Goal: Task Accomplishment & Management: Use online tool/utility

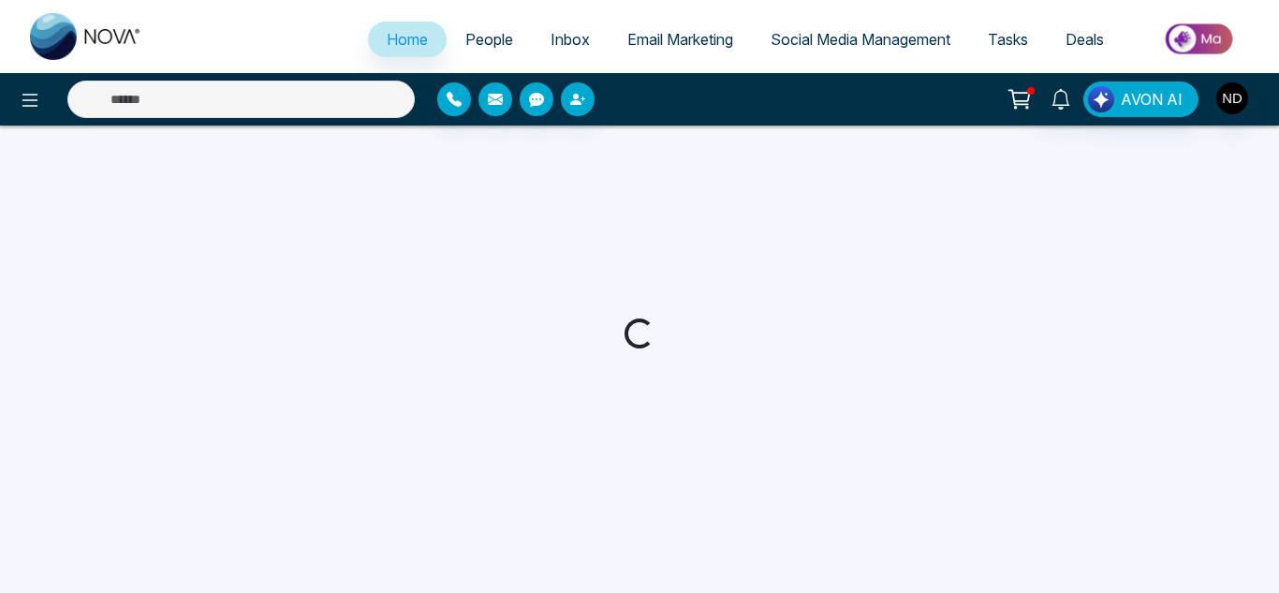
select select "*"
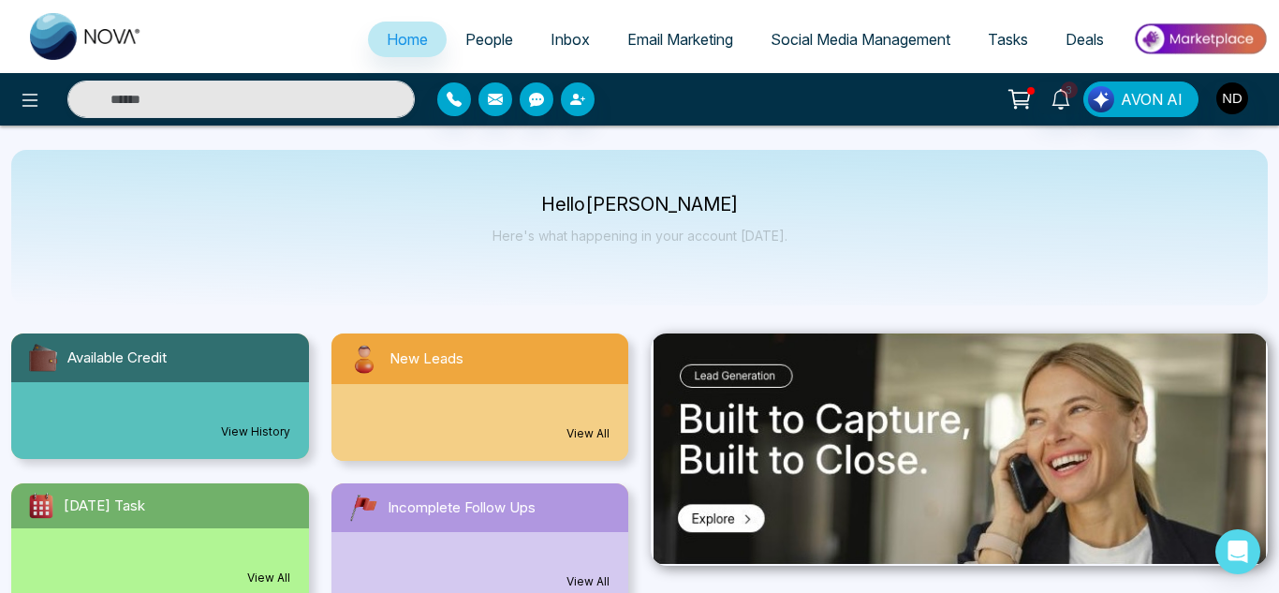
click at [1004, 42] on span "Tasks" at bounding box center [1008, 39] width 40 height 19
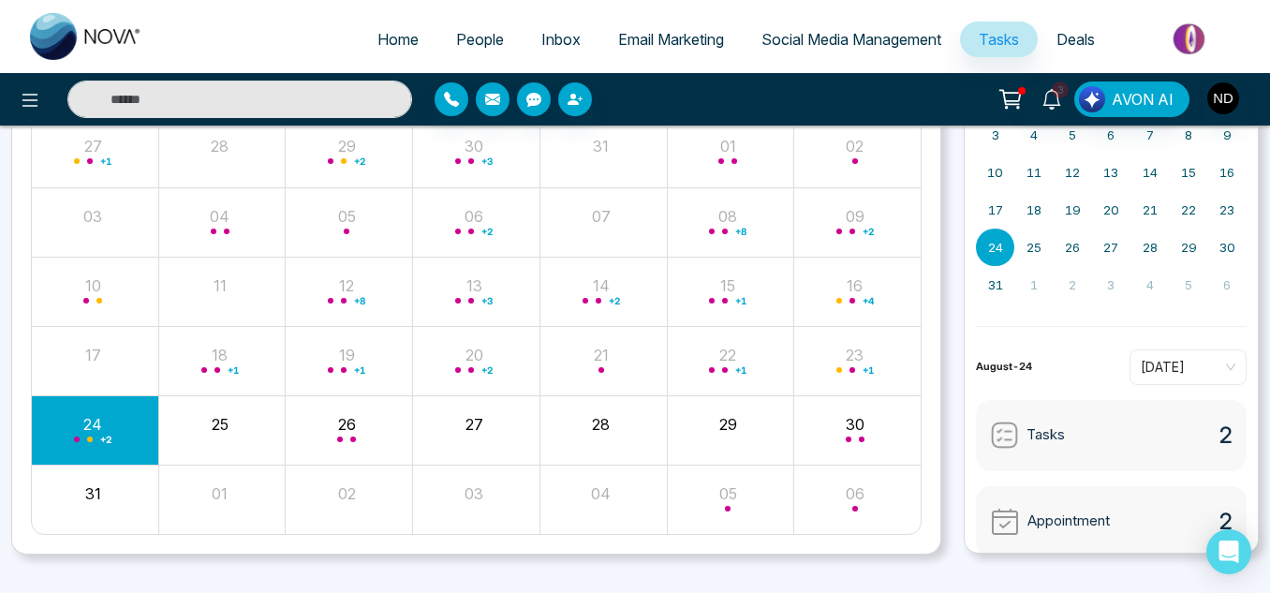
scroll to position [212, 0]
click at [300, 99] on input "text" at bounding box center [239, 99] width 345 height 37
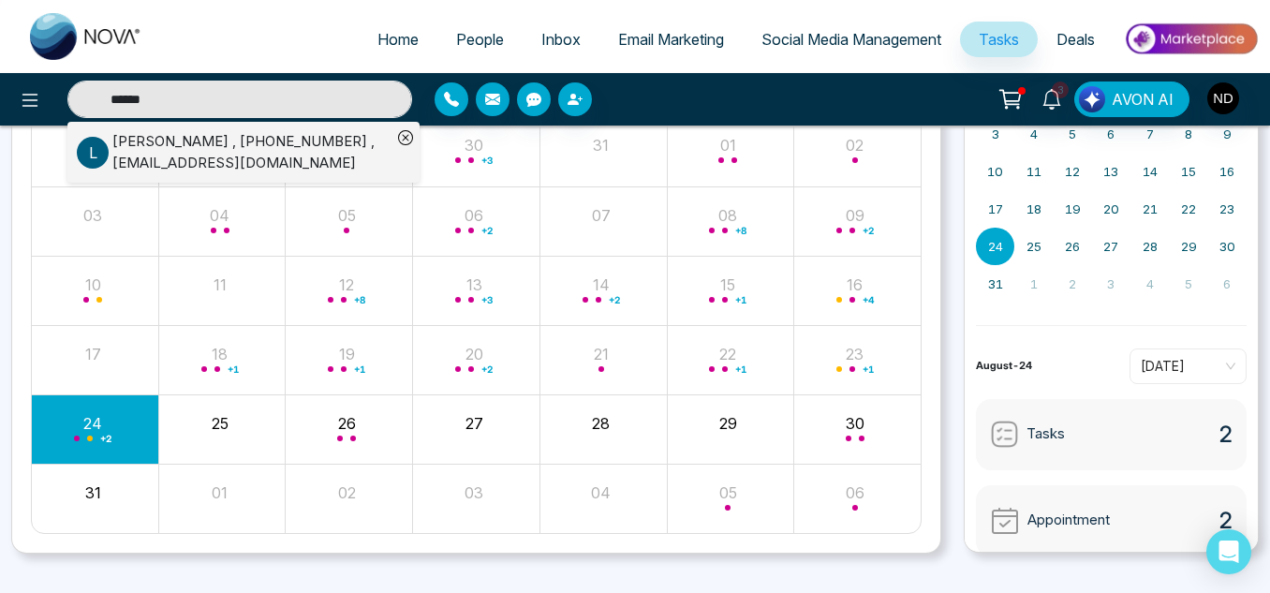
type input "******"
click at [293, 142] on div "[PERSON_NAME] , [PHONE_NUMBER] , [EMAIL_ADDRESS][DOMAIN_NAME]" at bounding box center [251, 152] width 279 height 42
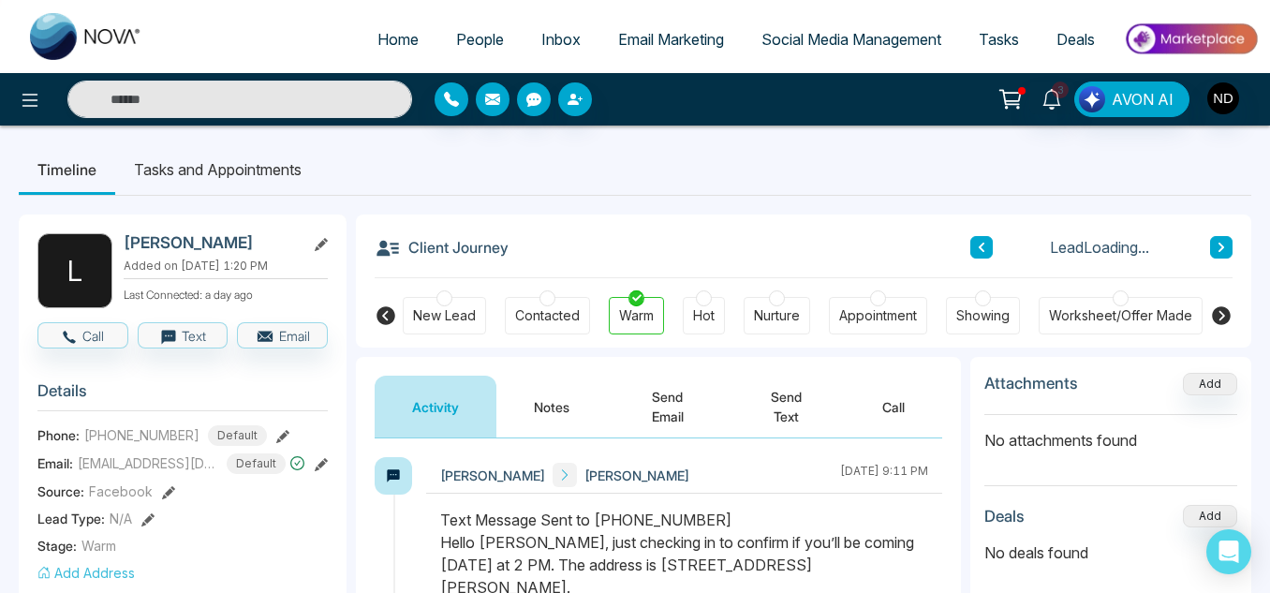
click at [863, 306] on div "Appointment" at bounding box center [878, 315] width 78 height 19
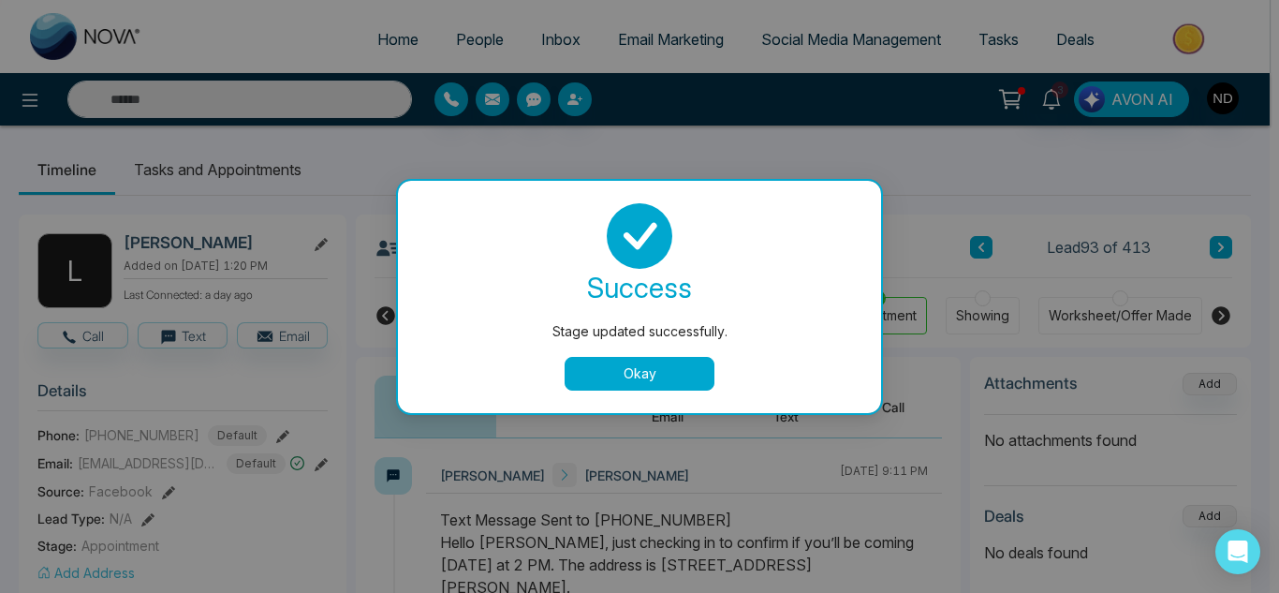
click at [624, 373] on button "Okay" at bounding box center [640, 374] width 150 height 34
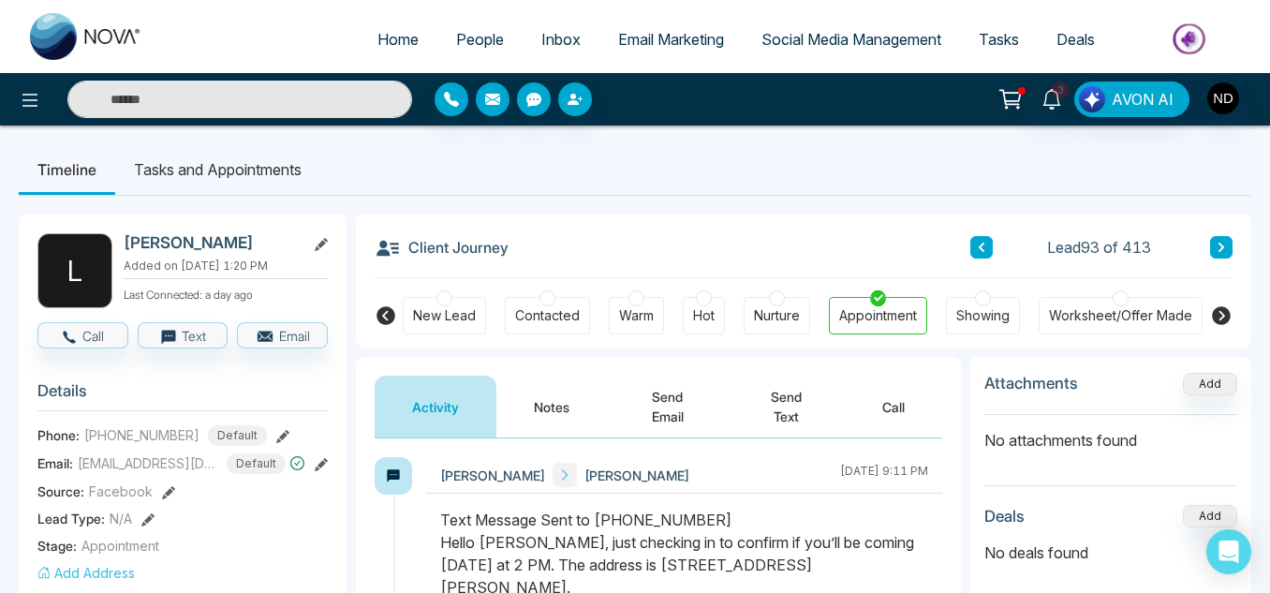
click at [564, 400] on button "Notes" at bounding box center [551, 407] width 111 height 62
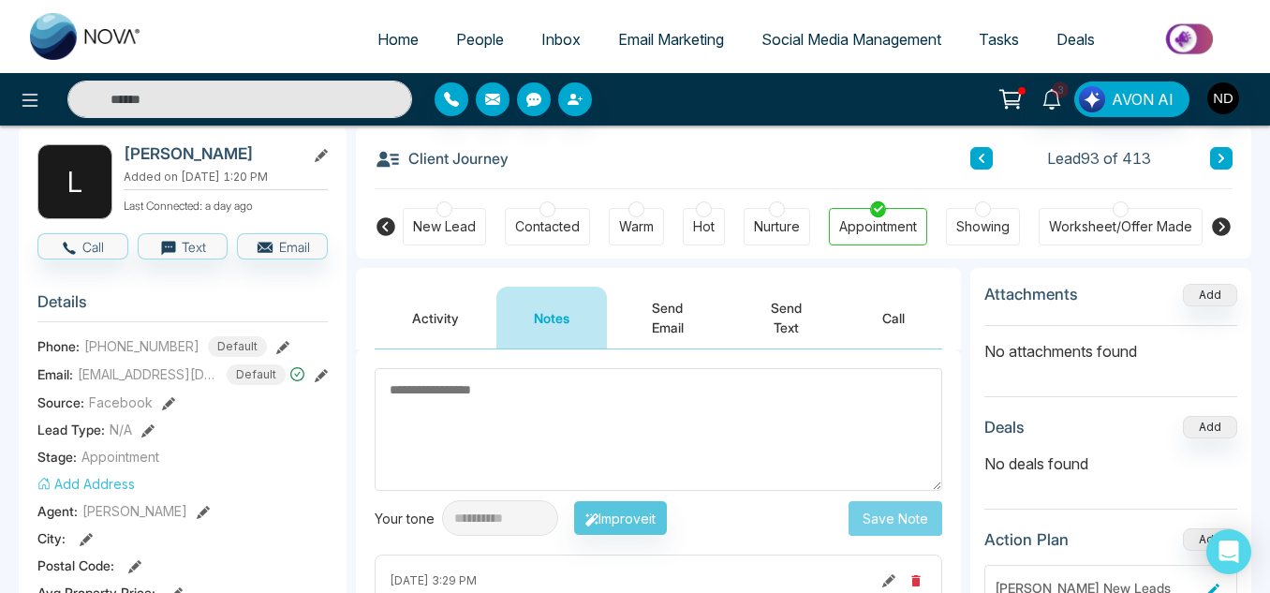
scroll to position [101, 0]
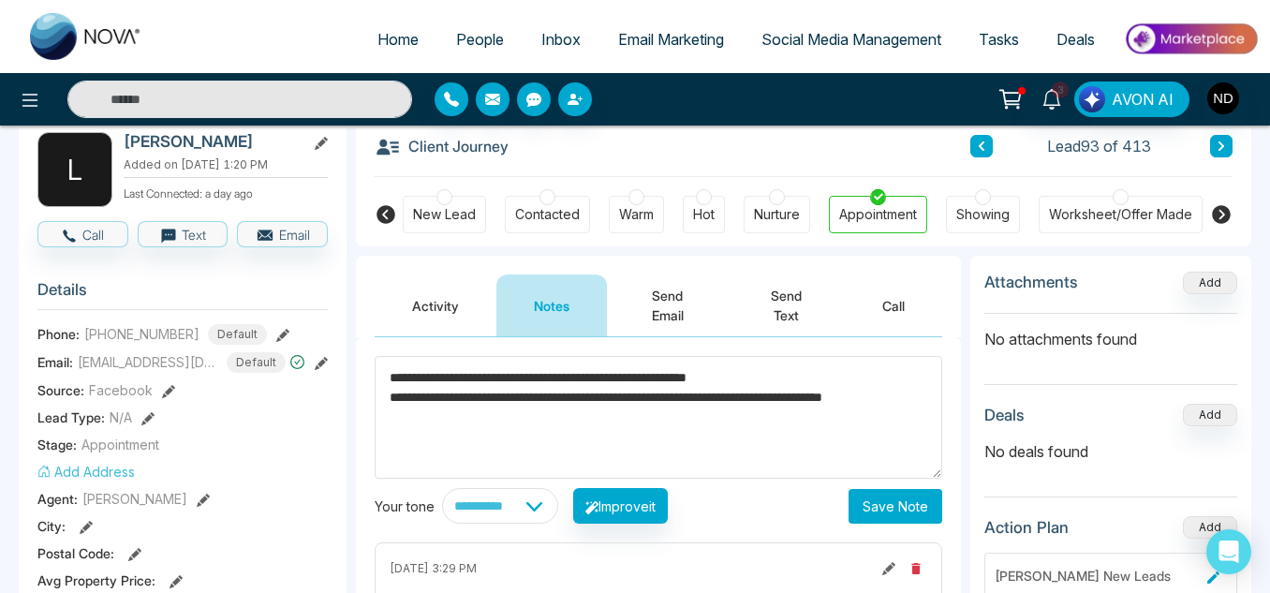
type textarea "**********"
click at [922, 500] on button "Save Note" at bounding box center [895, 506] width 94 height 35
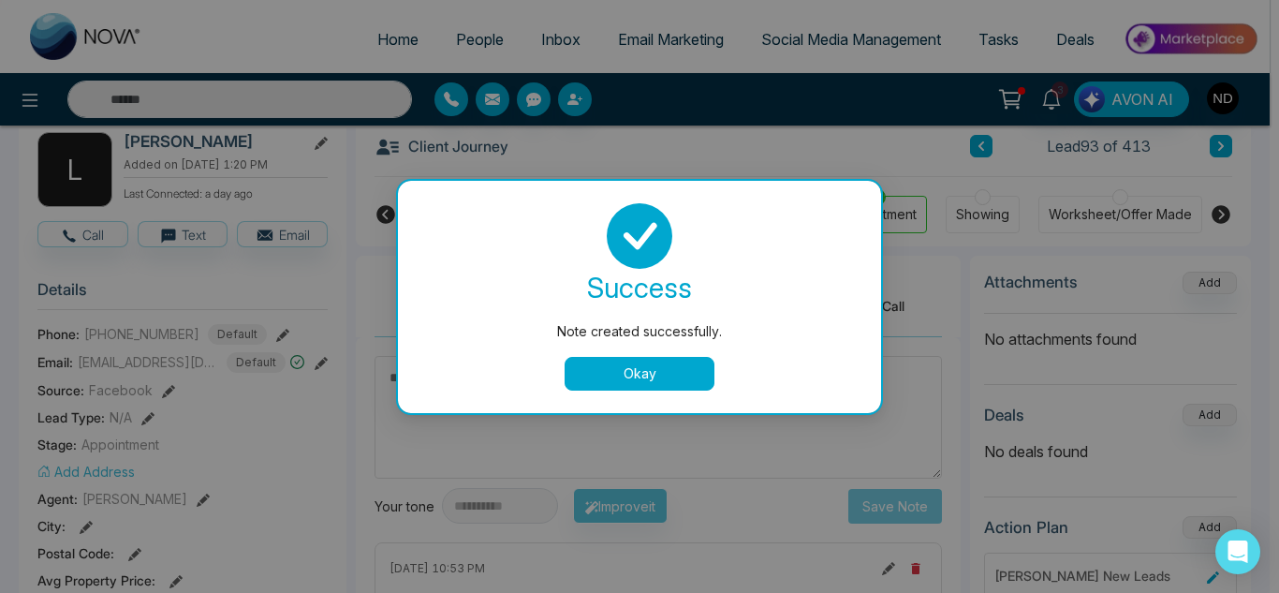
click at [645, 376] on button "Okay" at bounding box center [640, 374] width 150 height 34
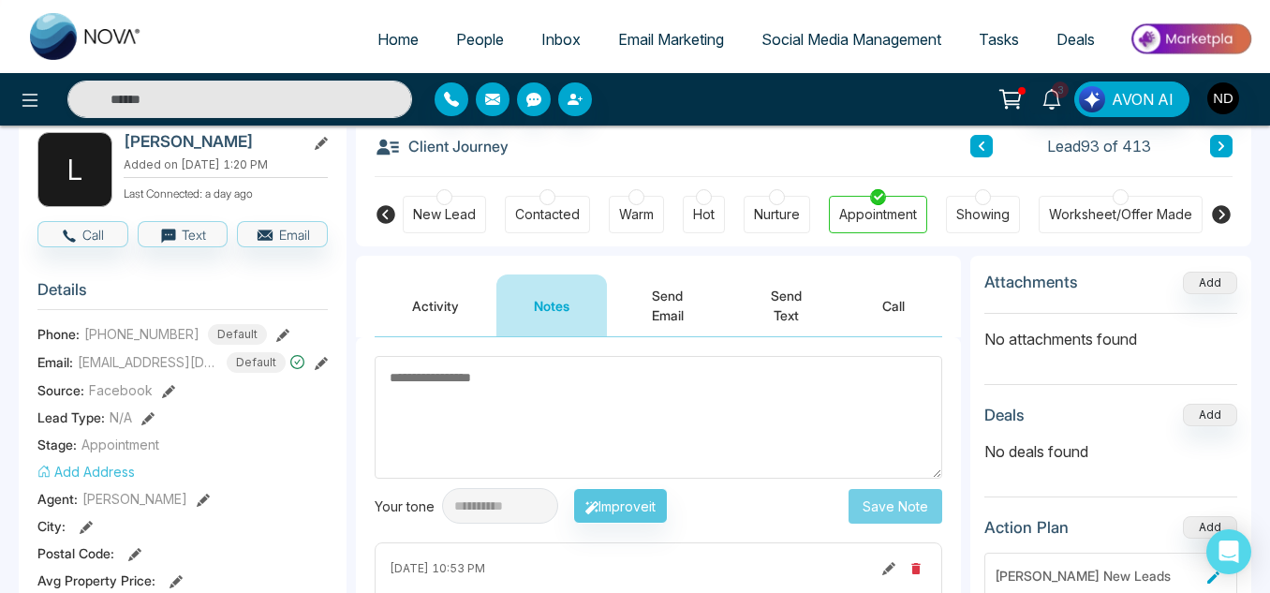
scroll to position [0, 0]
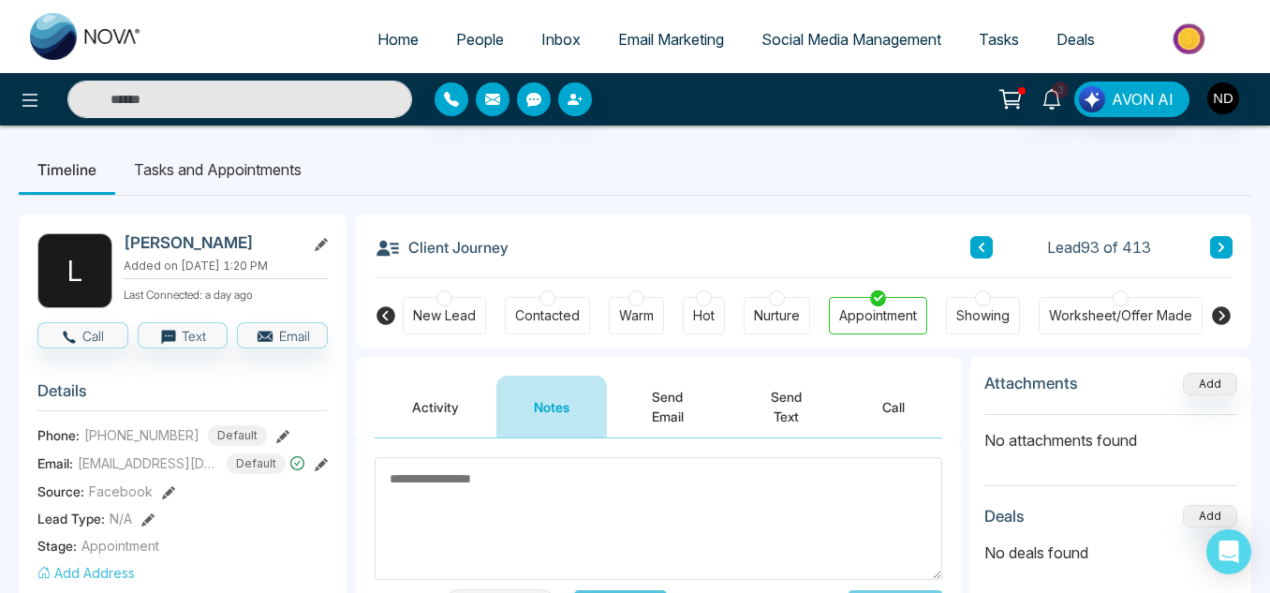
click at [352, 106] on input "text" at bounding box center [239, 99] width 345 height 37
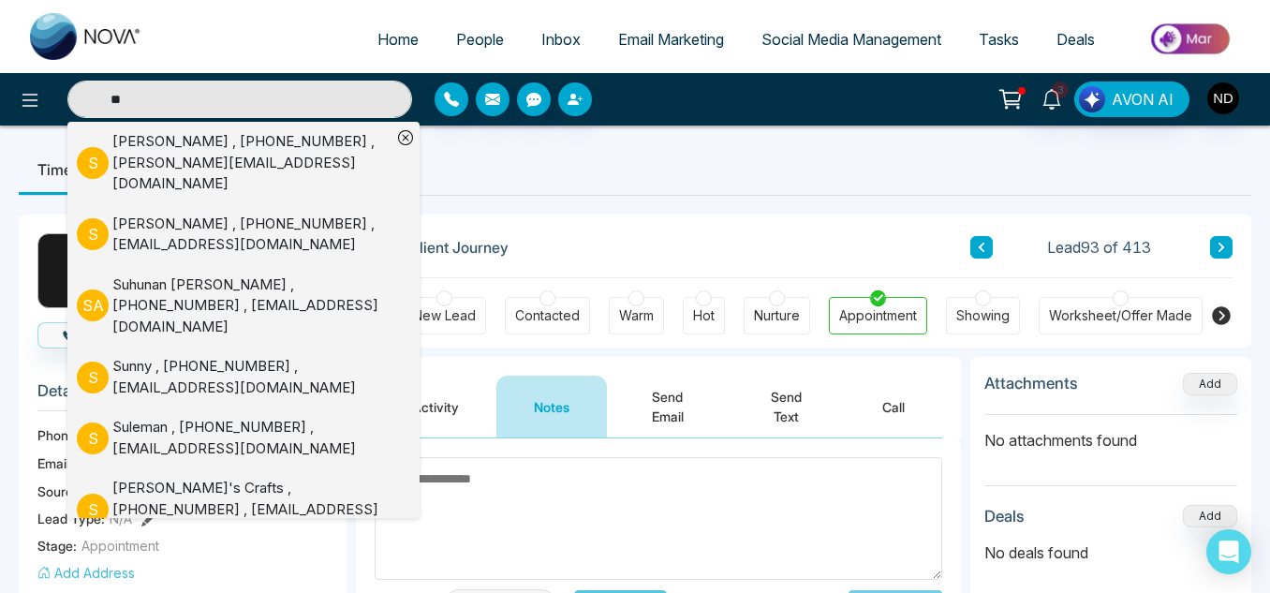
type input "**"
click at [342, 152] on div "[PERSON_NAME] , [PHONE_NUMBER] , [PERSON_NAME][EMAIL_ADDRESS][DOMAIN_NAME]" at bounding box center [251, 163] width 279 height 64
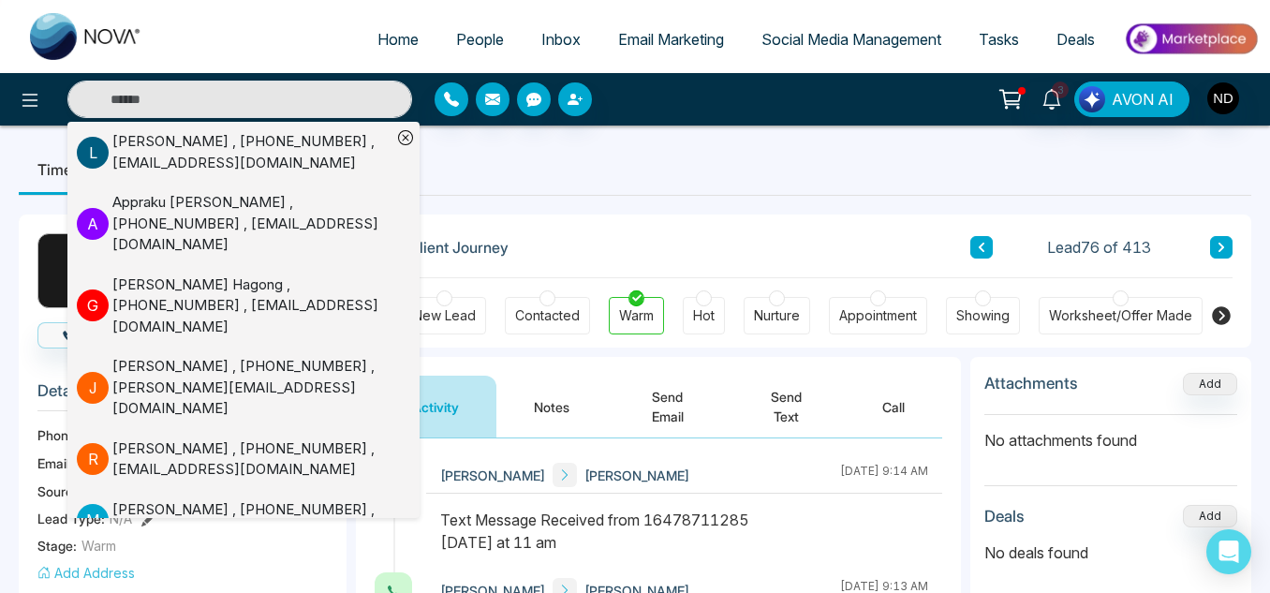
click at [875, 317] on div "Appointment" at bounding box center [878, 315] width 78 height 19
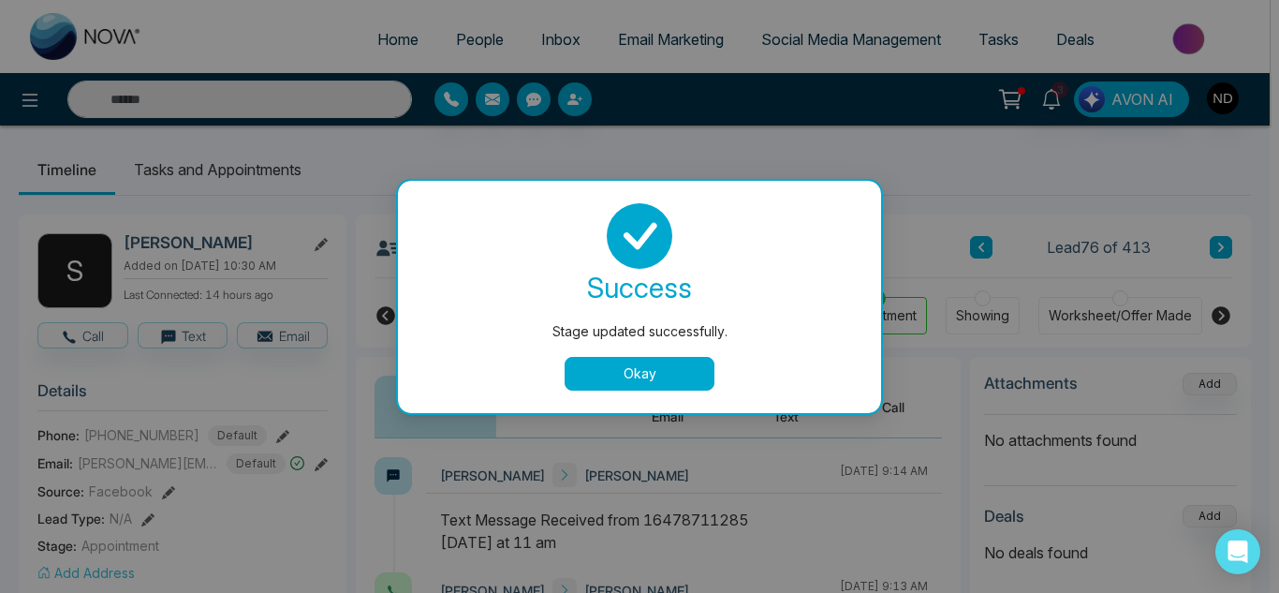
click at [634, 373] on button "Okay" at bounding box center [640, 374] width 150 height 34
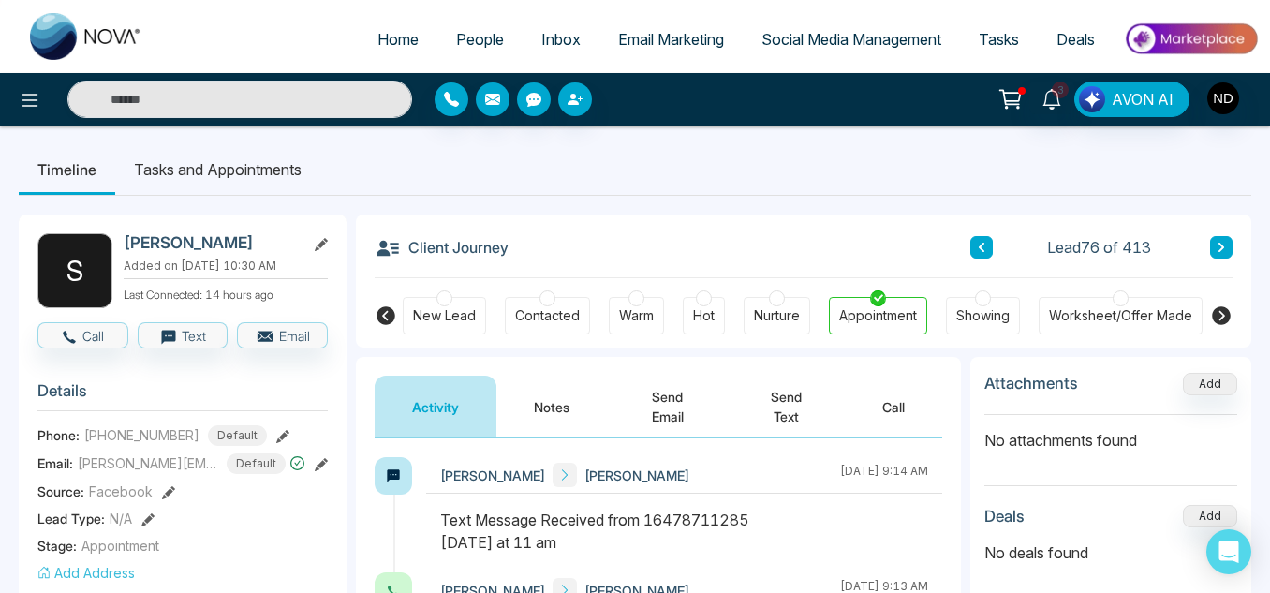
click at [564, 414] on button "Notes" at bounding box center [551, 407] width 111 height 62
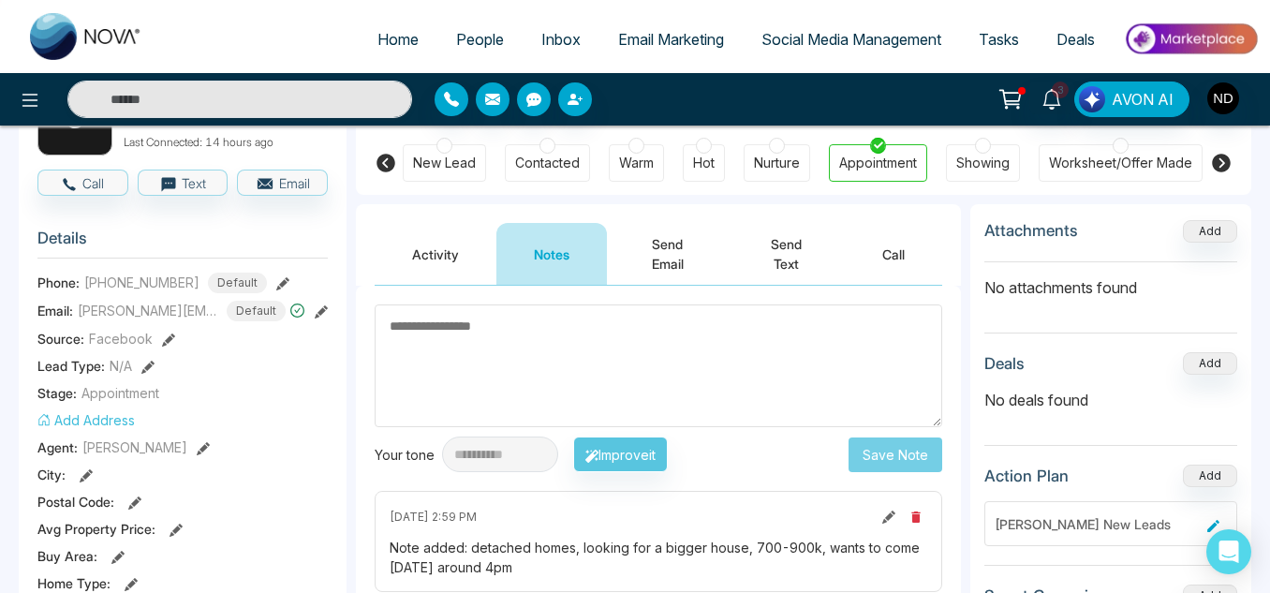
scroll to position [143, 0]
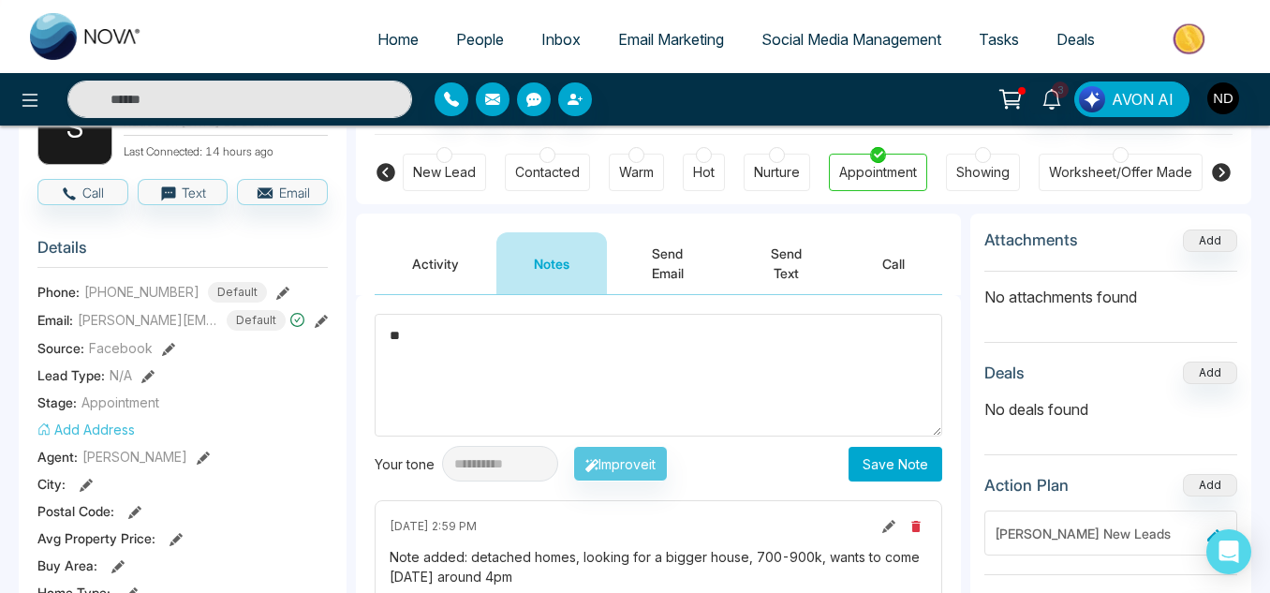
type textarea "*"
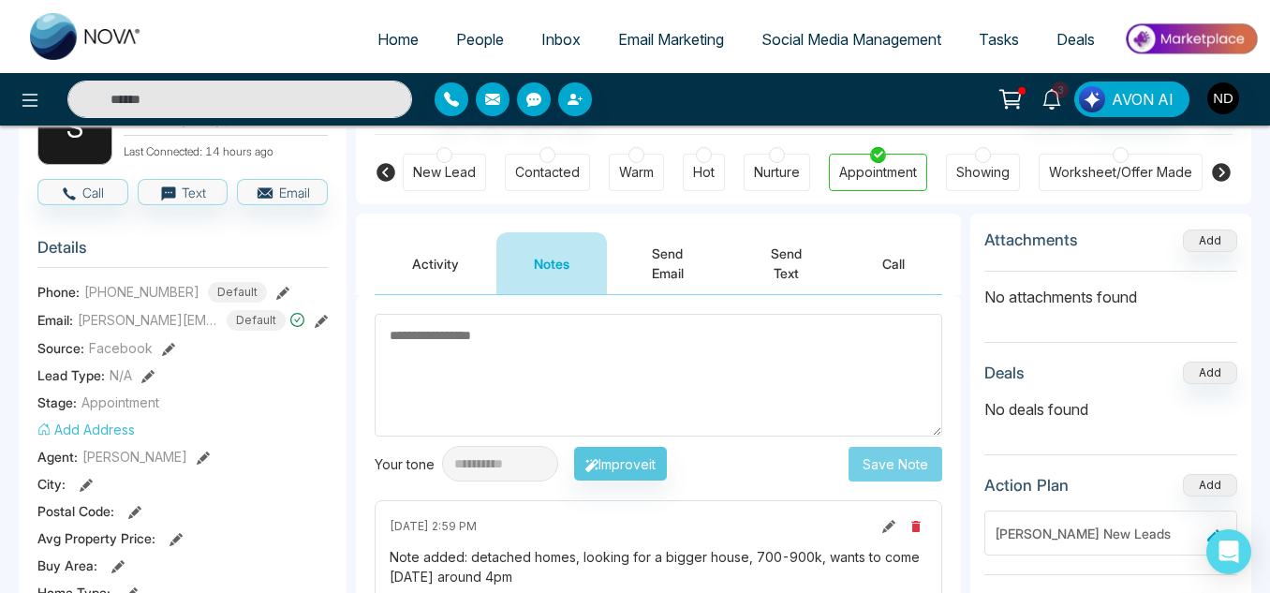
click at [291, 108] on input "text" at bounding box center [239, 99] width 345 height 37
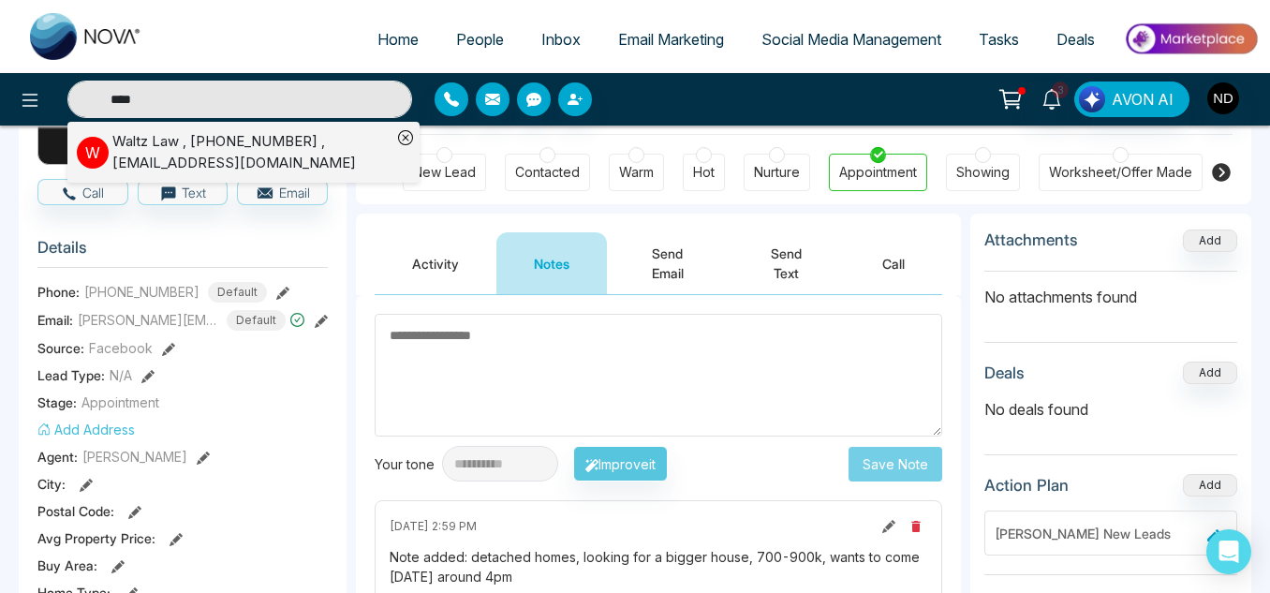
type input "****"
click at [299, 164] on div "Waltz Law , [PHONE_NUMBER] , [EMAIL_ADDRESS][DOMAIN_NAME]" at bounding box center [251, 152] width 279 height 42
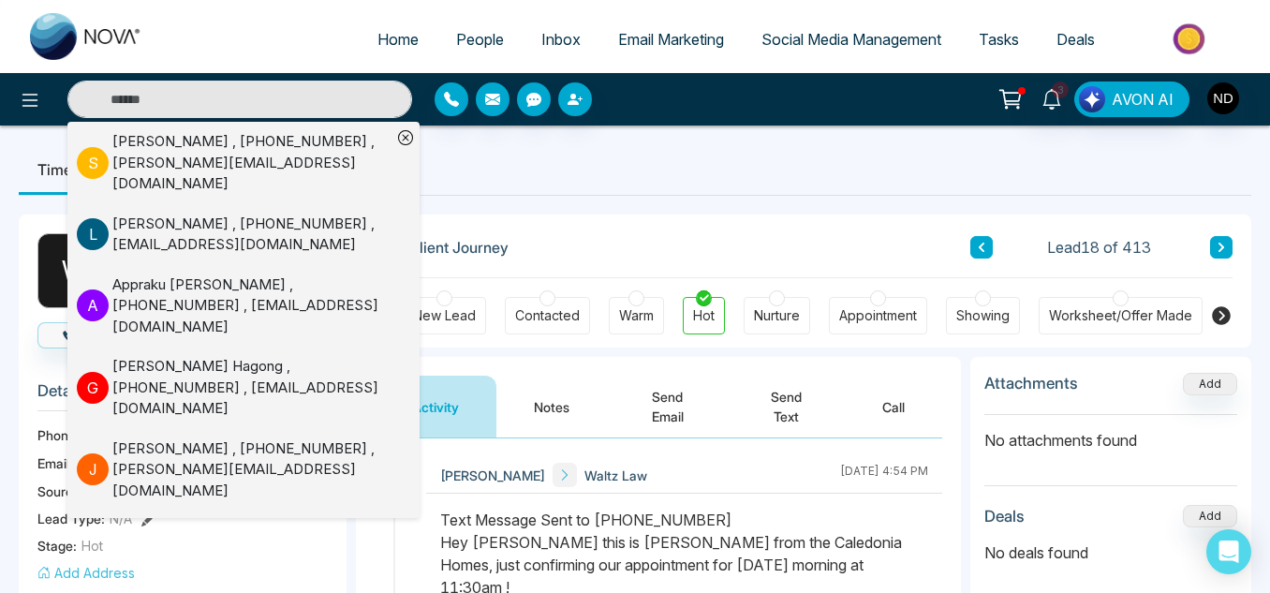
click at [855, 317] on div "Appointment" at bounding box center [878, 315] width 78 height 19
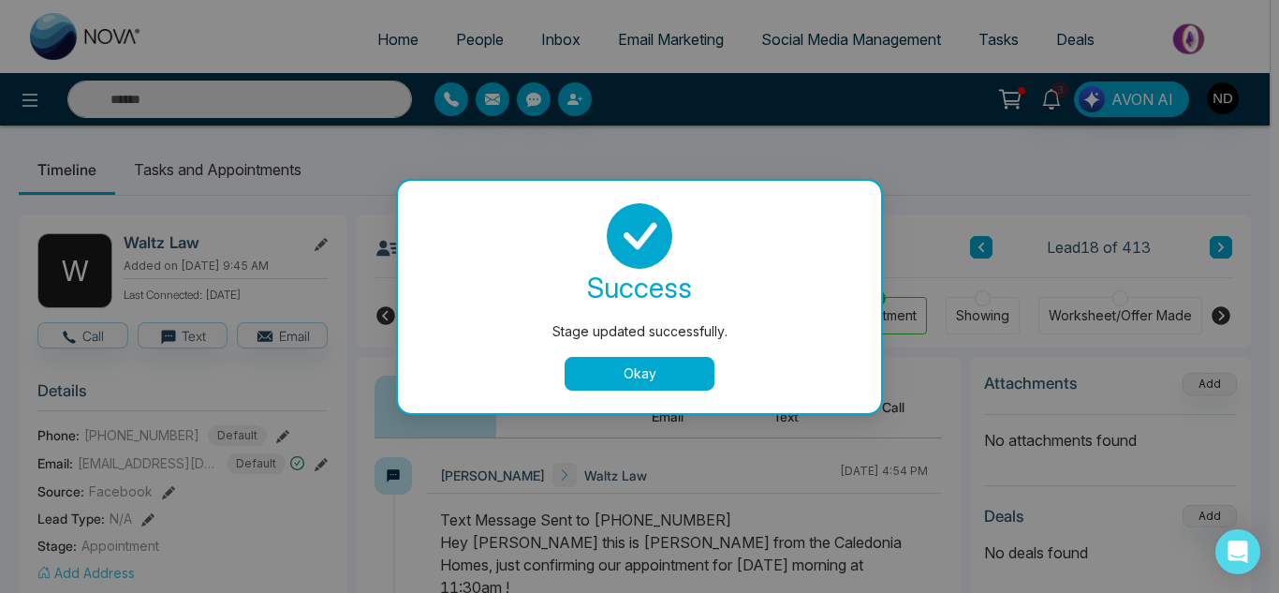
click at [637, 382] on button "Okay" at bounding box center [640, 374] width 150 height 34
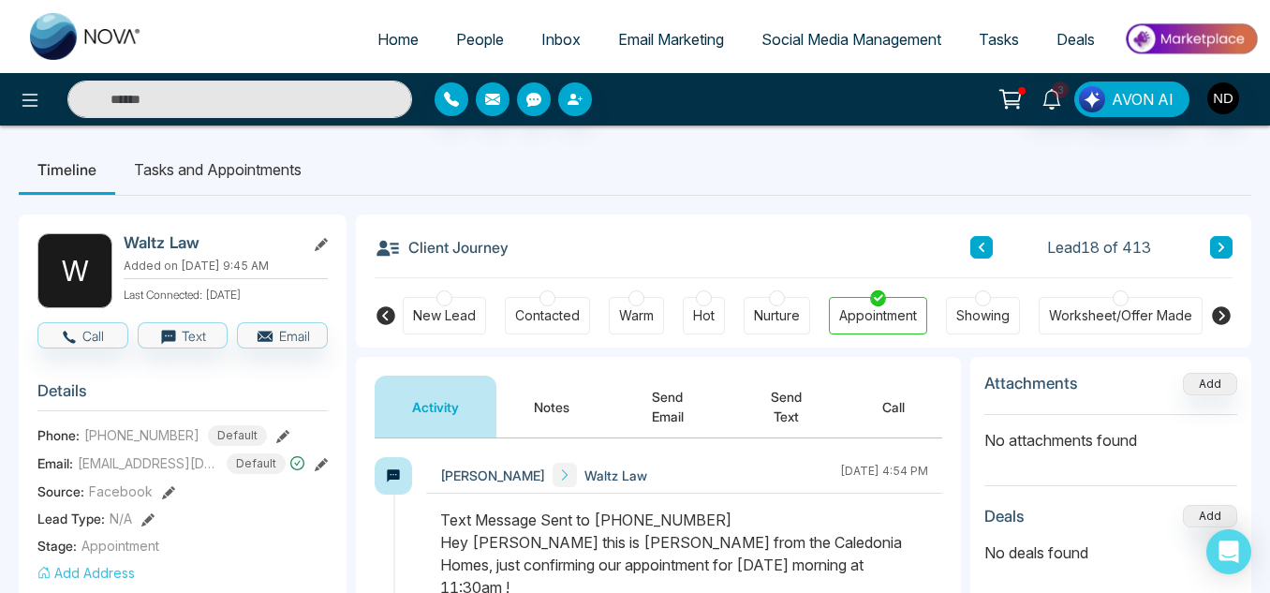
scroll to position [102, 0]
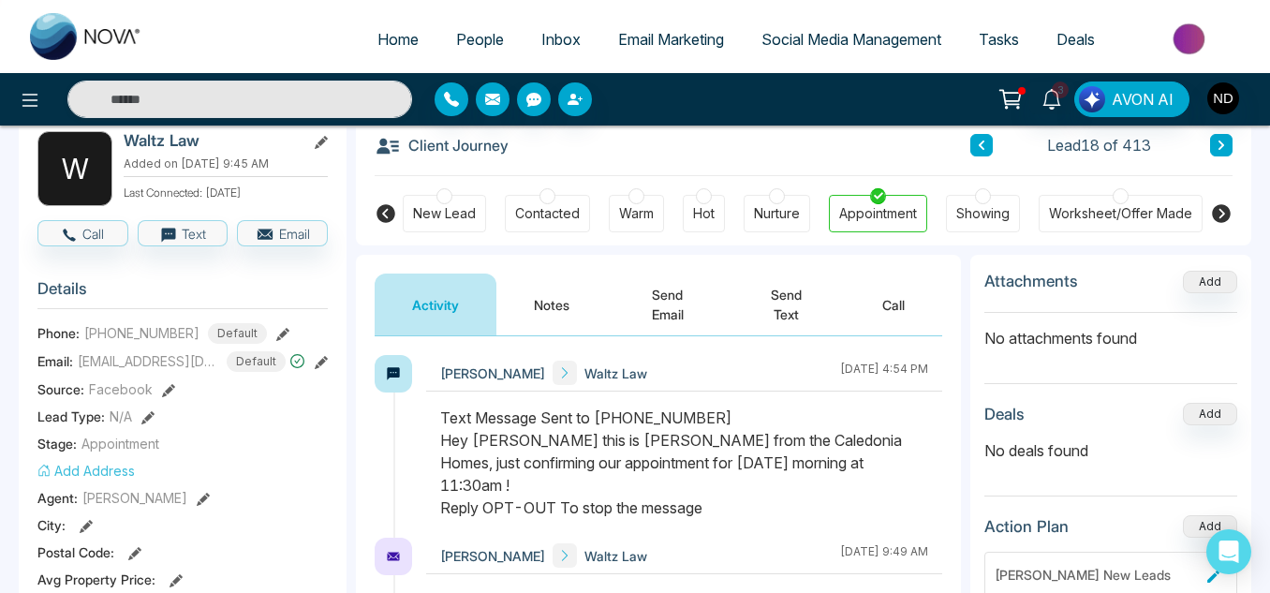
click at [553, 311] on button "Notes" at bounding box center [551, 304] width 111 height 62
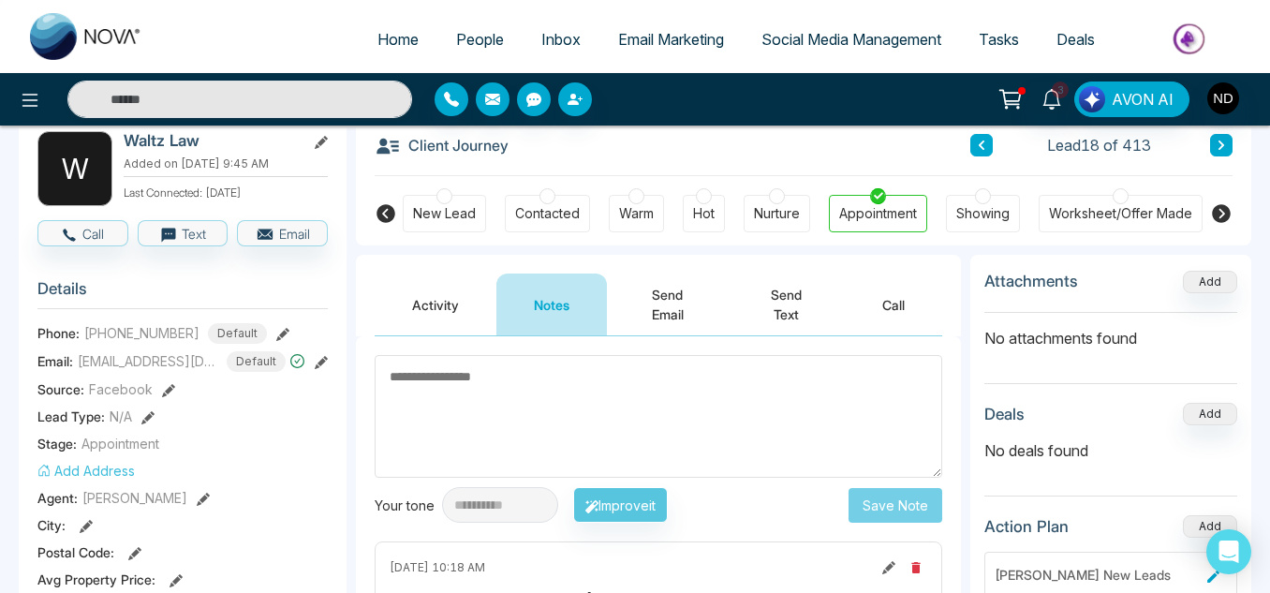
click at [570, 393] on textarea at bounding box center [659, 416] width 568 height 123
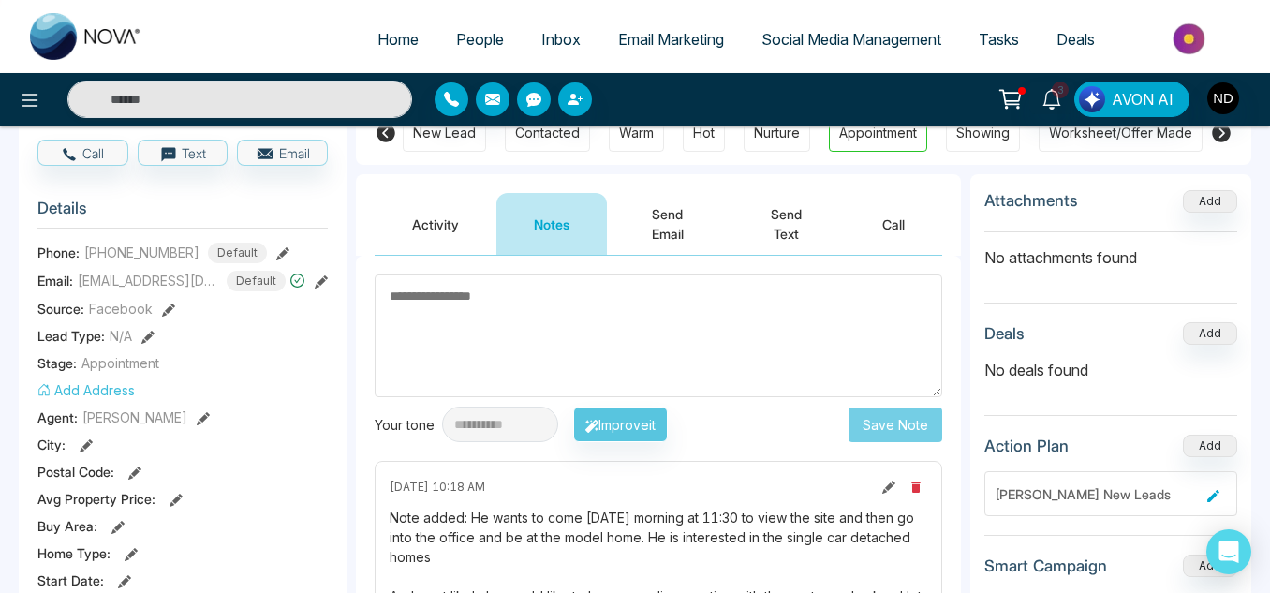
scroll to position [184, 0]
click at [518, 336] on textarea at bounding box center [659, 334] width 568 height 123
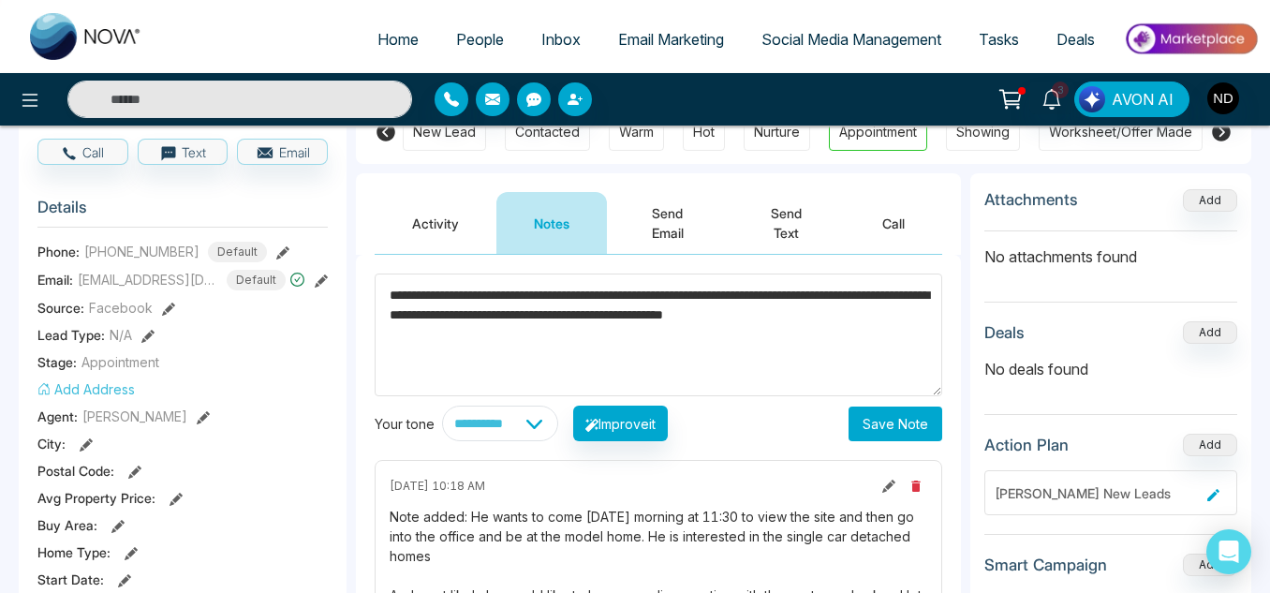
click at [518, 336] on textarea "**********" at bounding box center [659, 334] width 568 height 123
type textarea "**********"
click at [882, 421] on button "Save Note" at bounding box center [895, 423] width 94 height 35
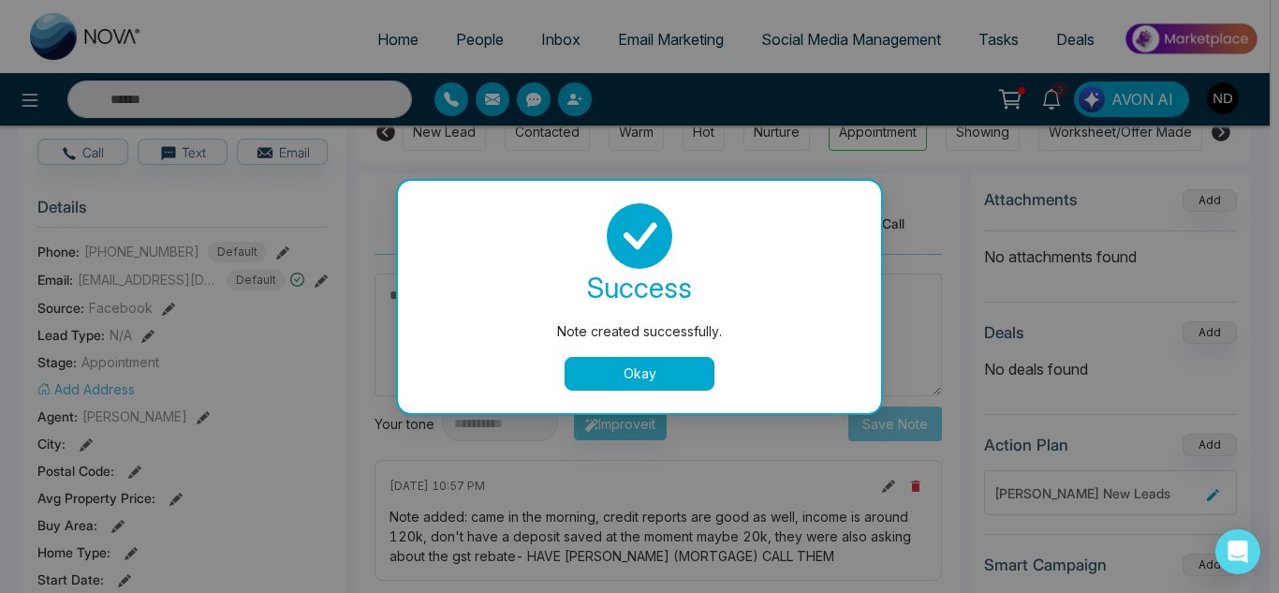
click at [666, 364] on button "Okay" at bounding box center [640, 374] width 150 height 34
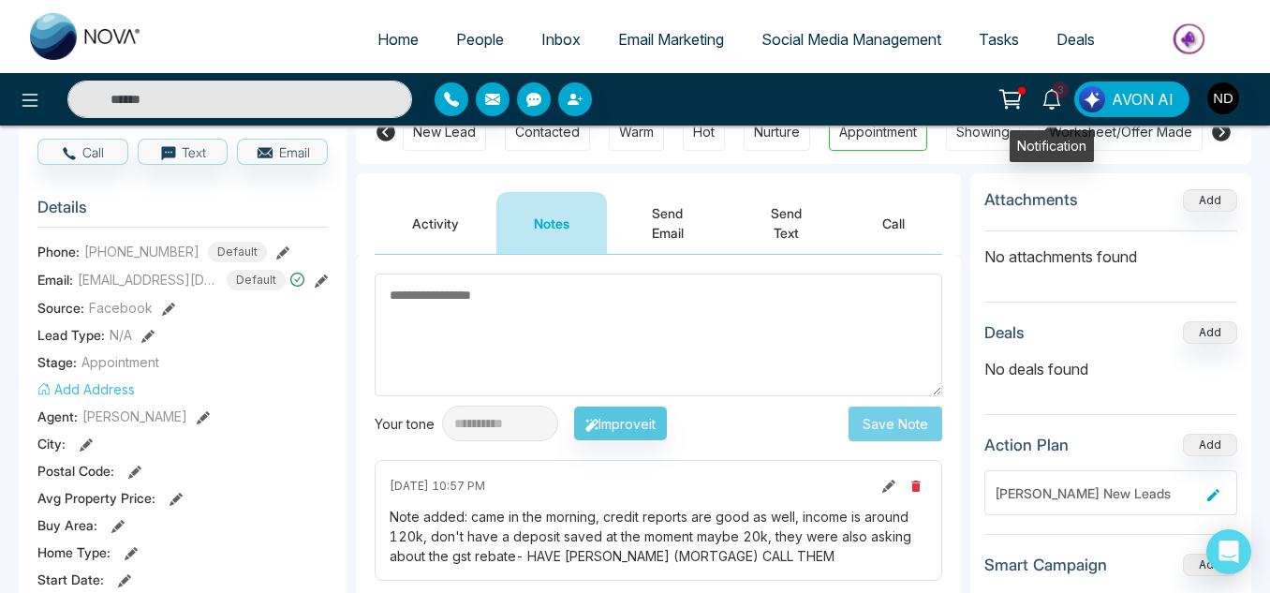
click at [1059, 93] on span "3" at bounding box center [1060, 89] width 17 height 17
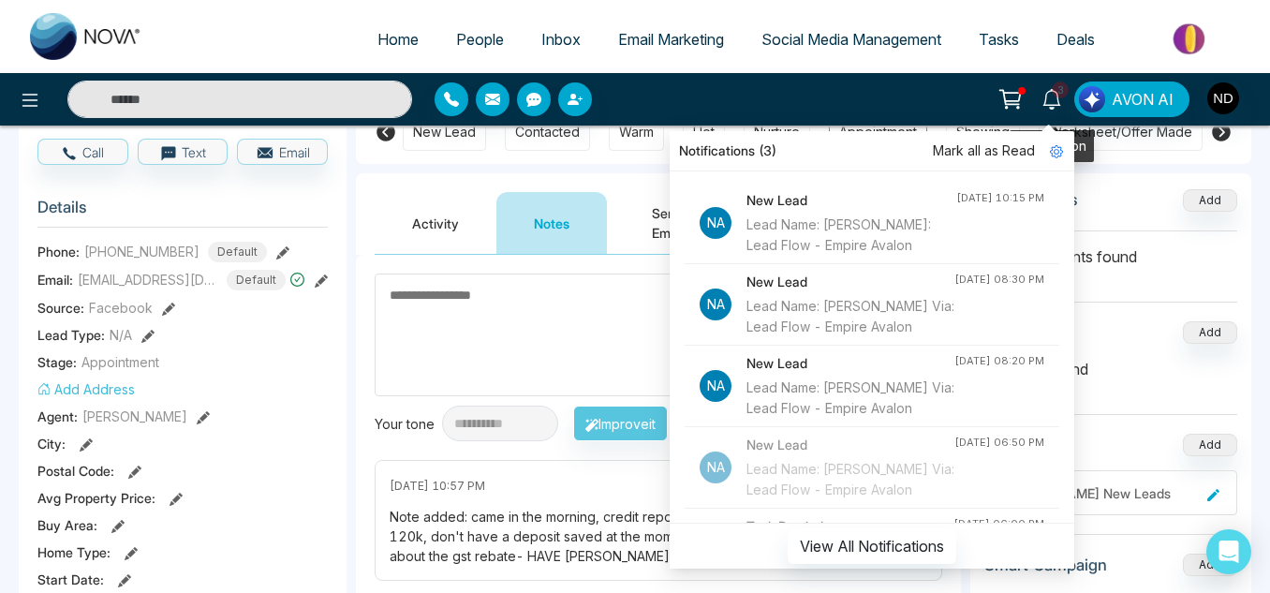
click at [1059, 93] on span "3" at bounding box center [1060, 89] width 17 height 17
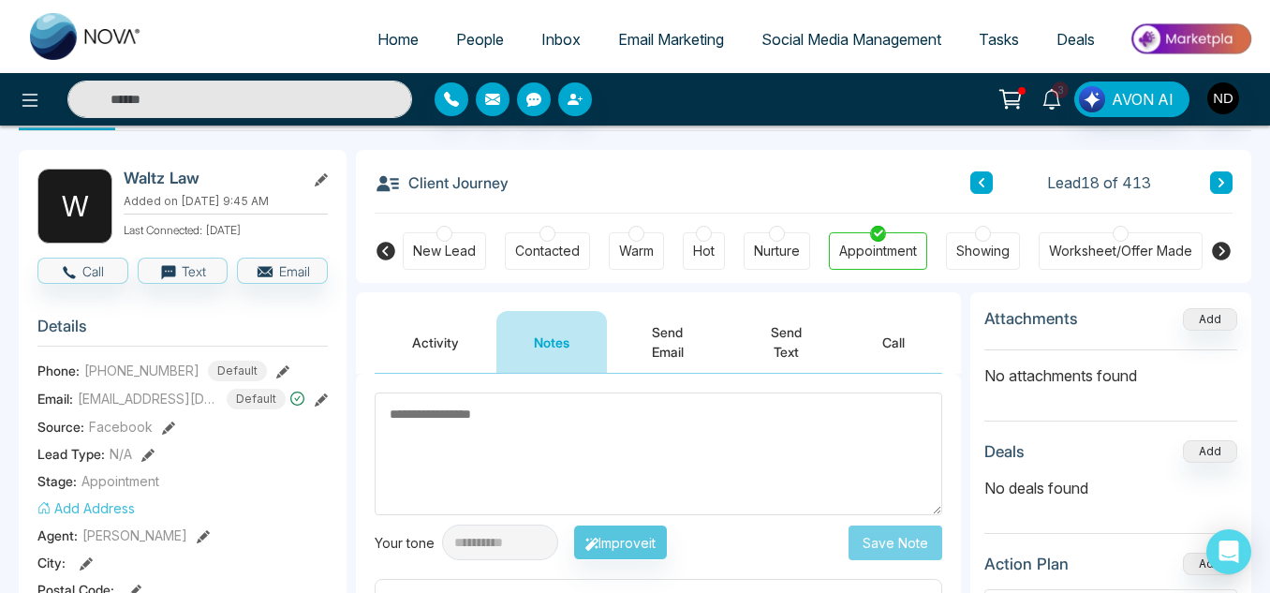
scroll to position [64, 0]
click at [433, 356] on button "Activity" at bounding box center [436, 343] width 122 height 62
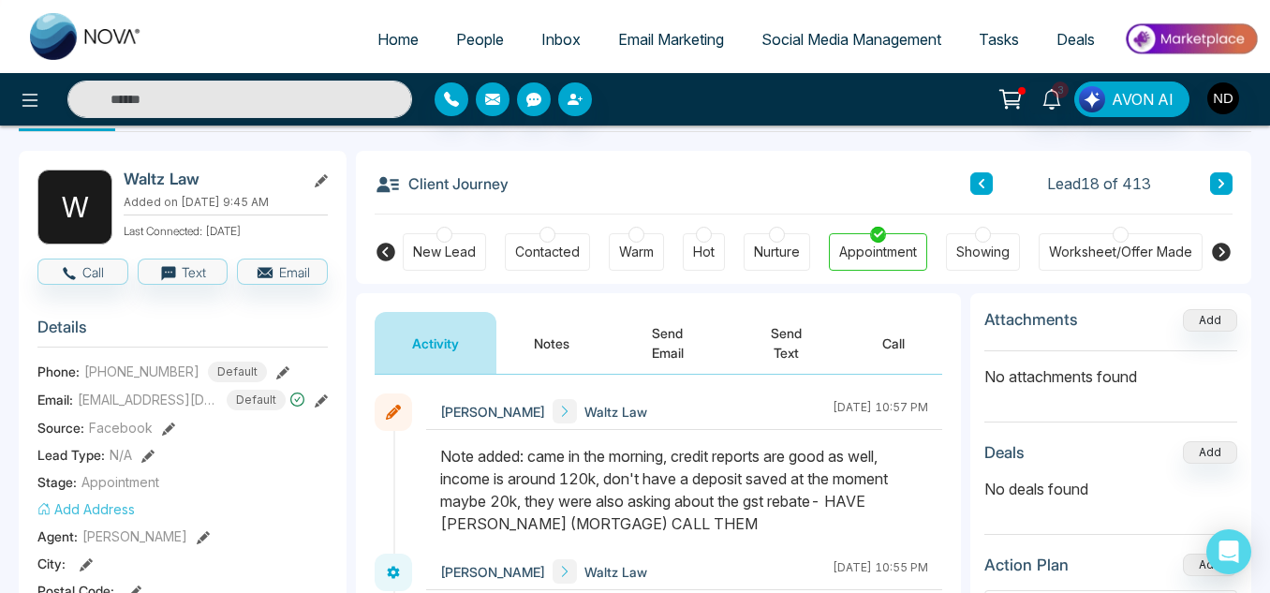
click at [456, 46] on span "People" at bounding box center [480, 39] width 48 height 19
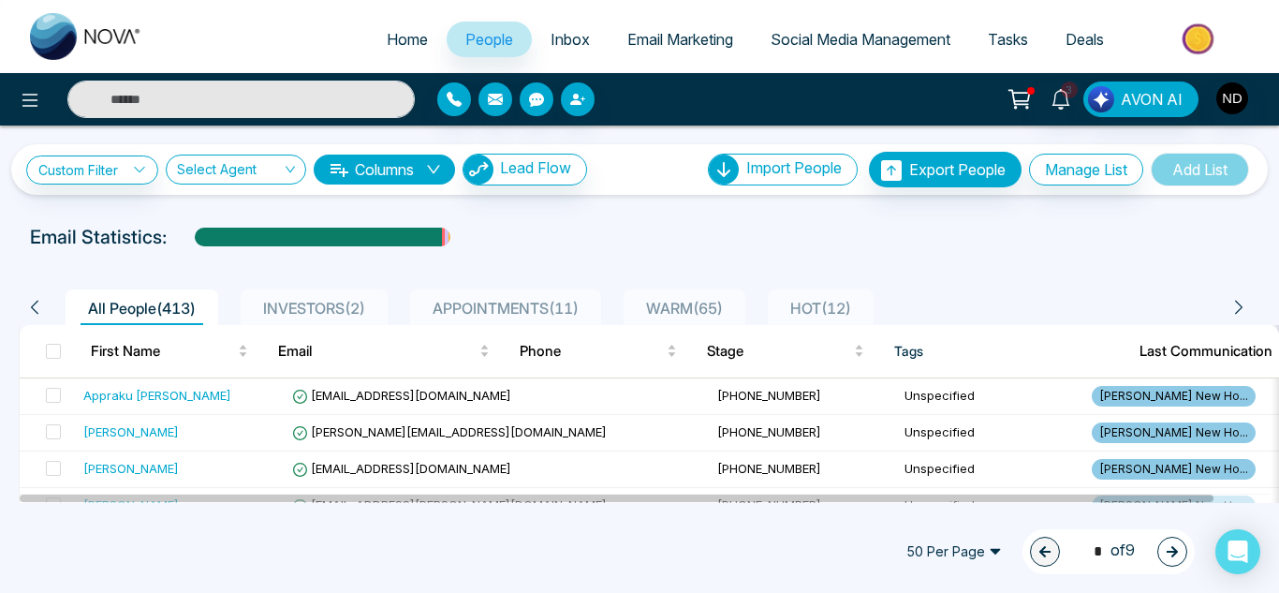
click at [516, 302] on span "APPOINTMENTS ( 11 )" at bounding box center [505, 308] width 161 height 19
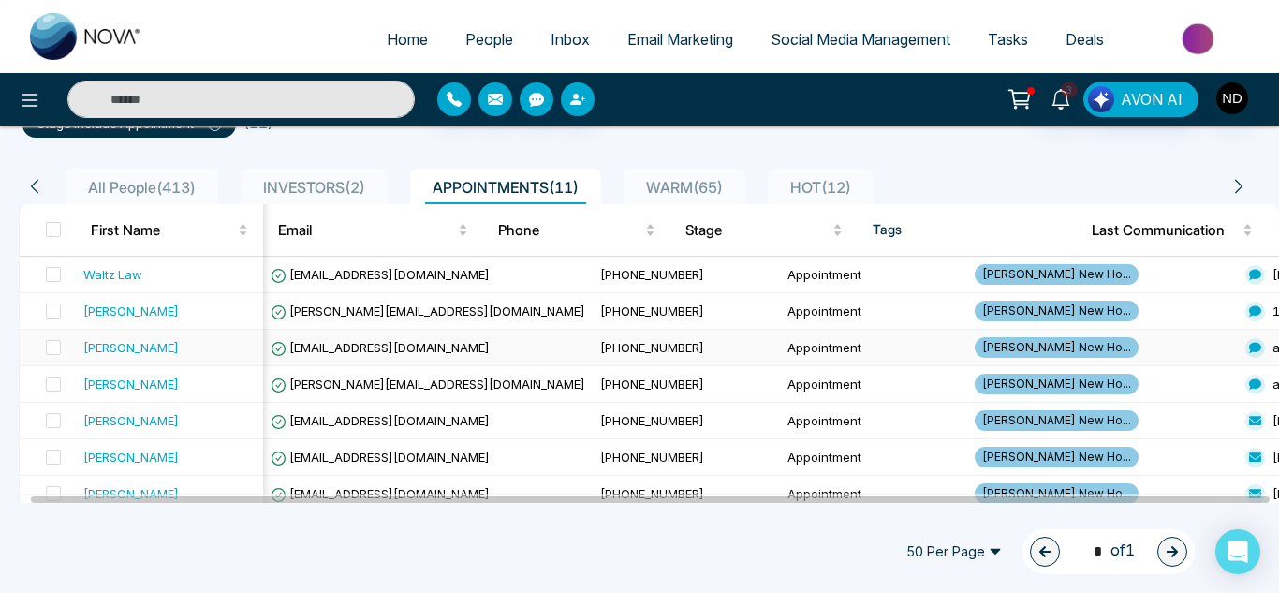
scroll to position [0, 11]
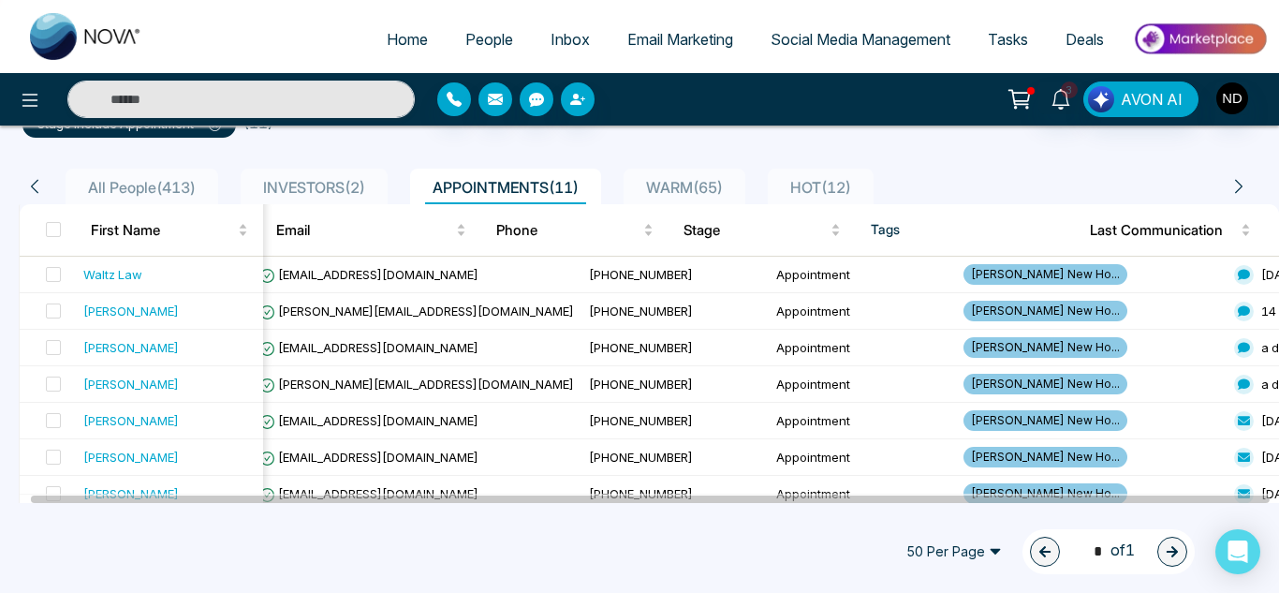
click at [296, 197] on span "INVESTORS ( 2 )" at bounding box center [314, 187] width 117 height 19
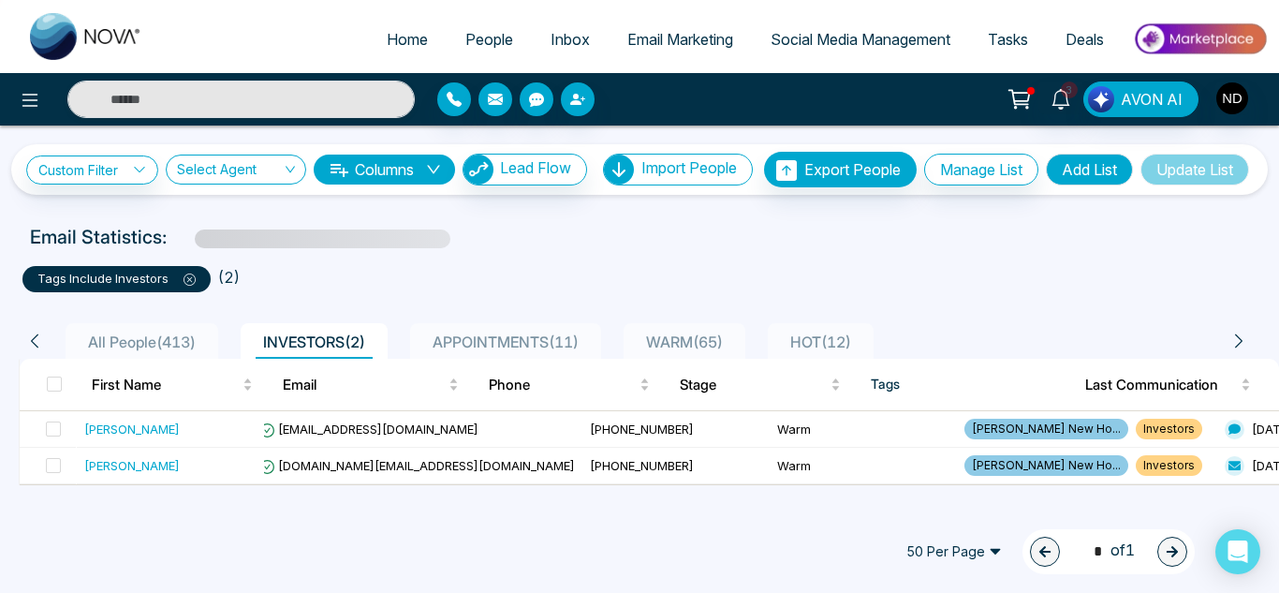
scroll to position [5, 0]
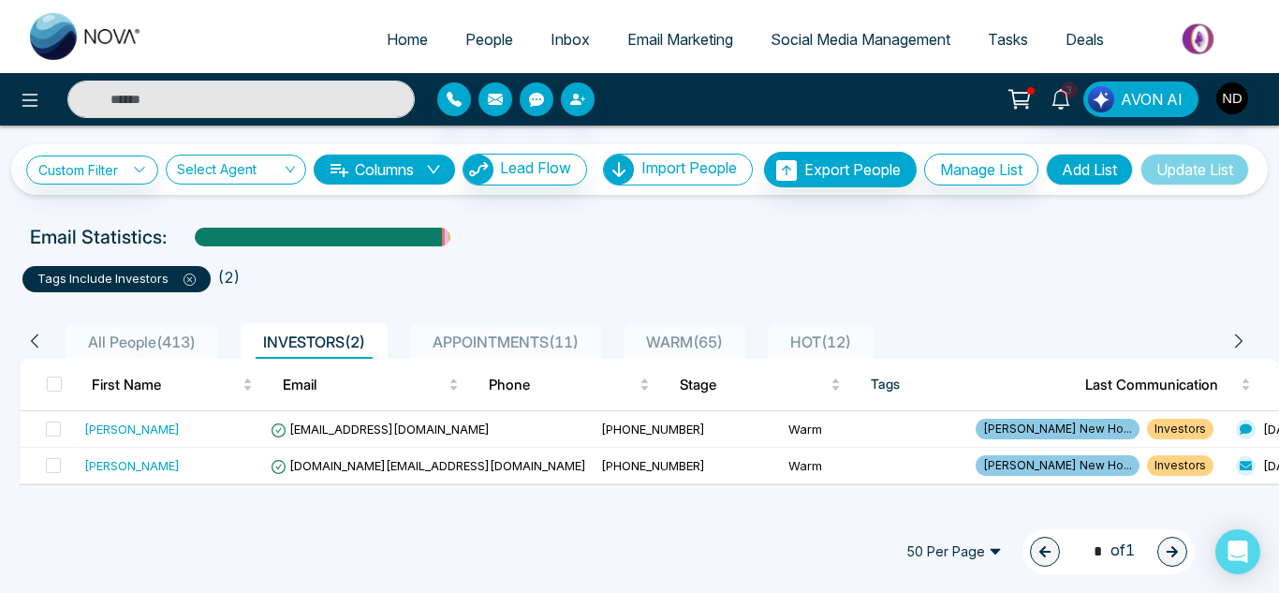
click at [712, 353] on div "WARM ( 65 )" at bounding box center [685, 342] width 92 height 22
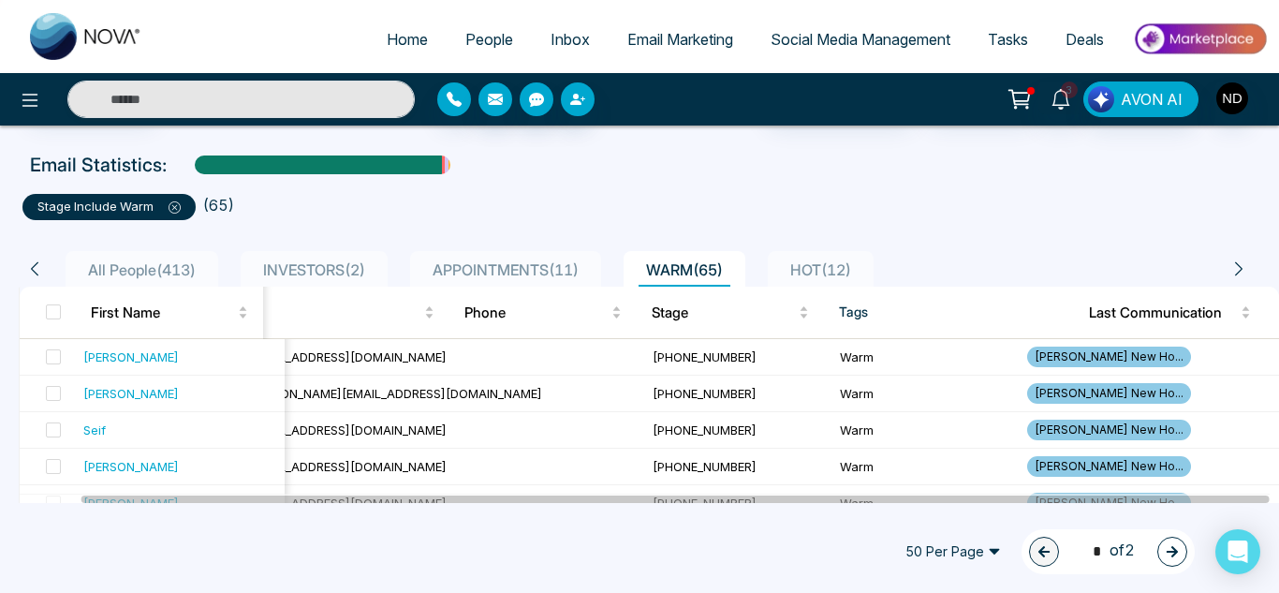
scroll to position [71, 0]
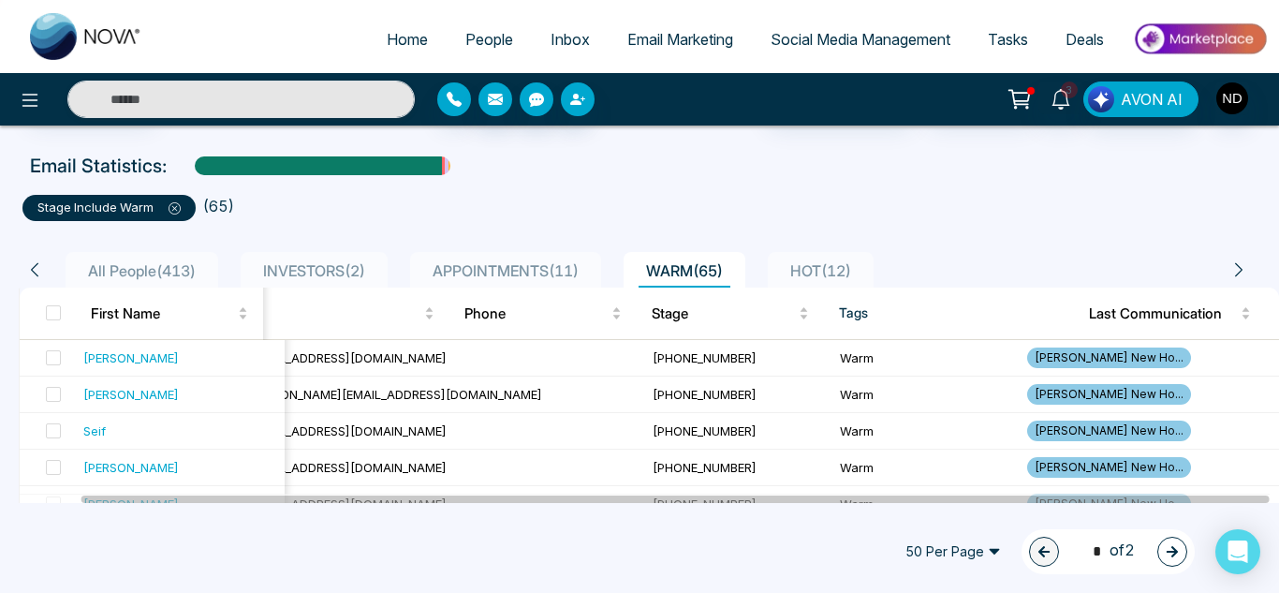
click at [870, 329] on th "Tags" at bounding box center [949, 314] width 250 height 52
click at [859, 280] on span "HOT ( 12 )" at bounding box center [821, 270] width 76 height 19
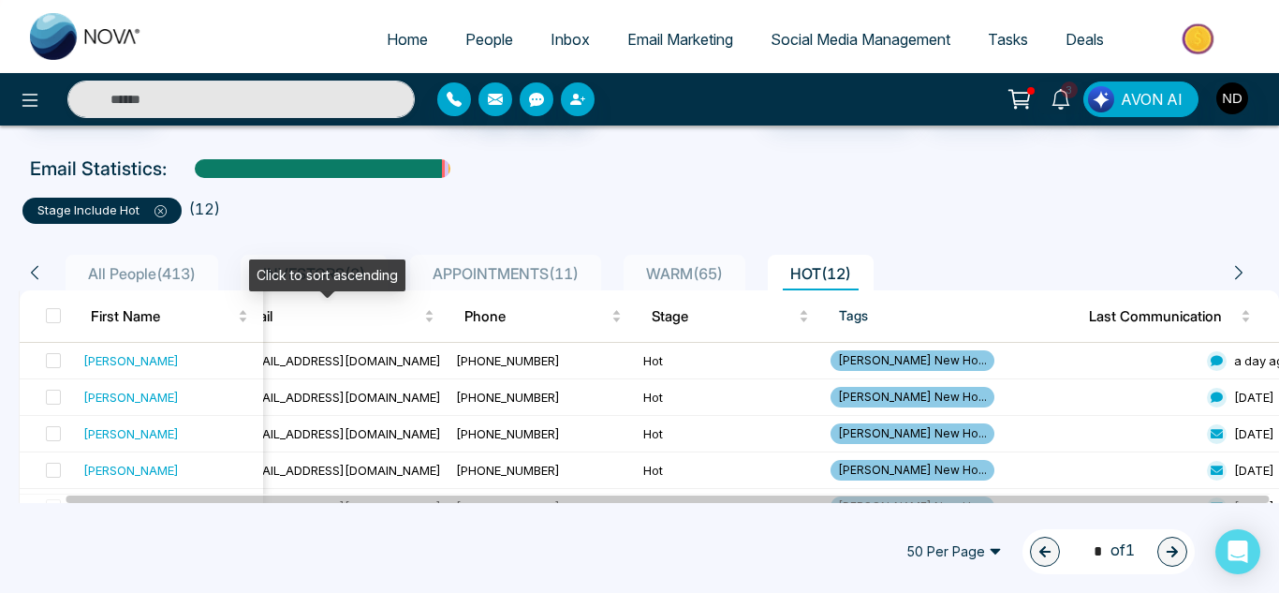
scroll to position [67, 0]
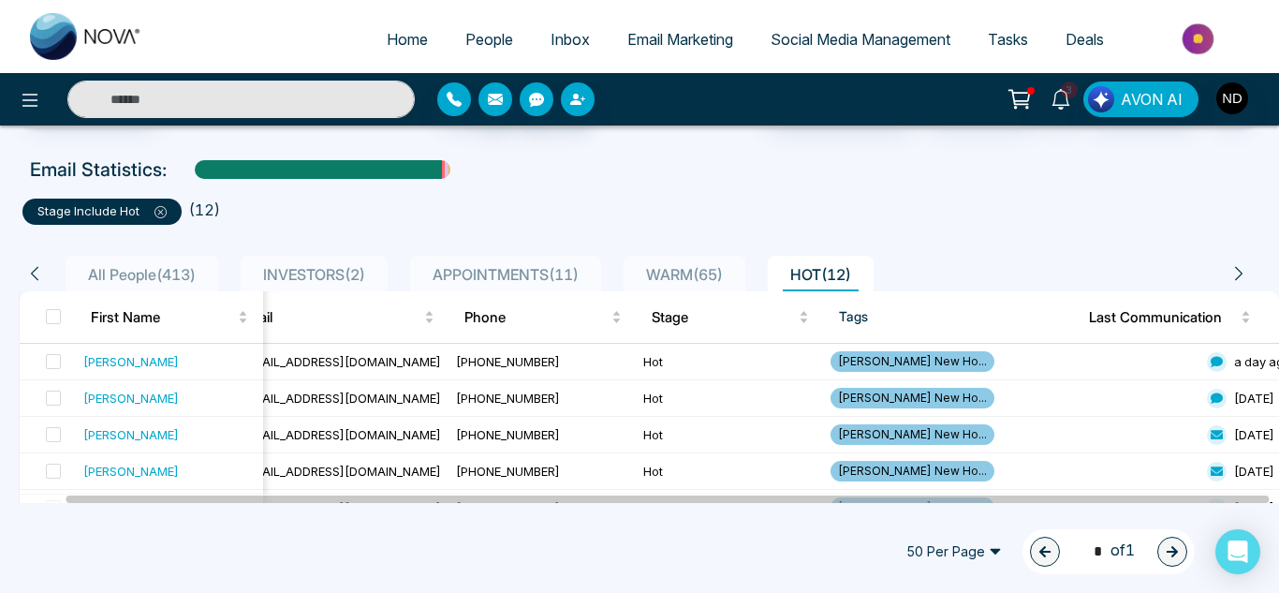
click at [536, 282] on li "APPOINTMENTS ( 11 )" at bounding box center [505, 274] width 191 height 36
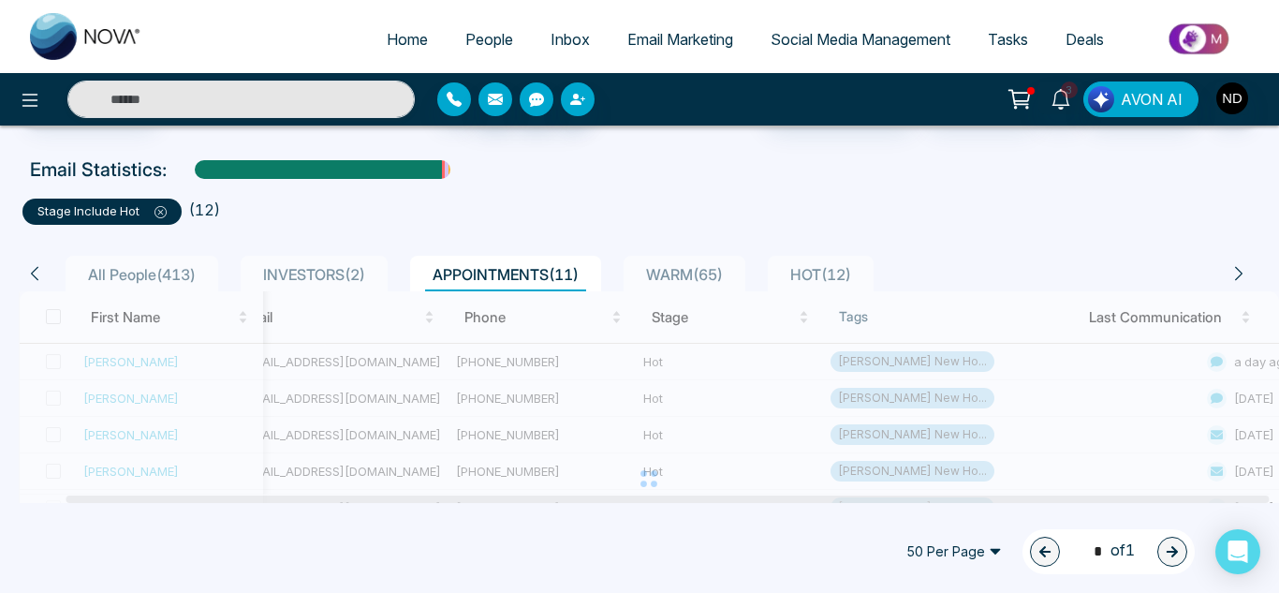
scroll to position [0, 11]
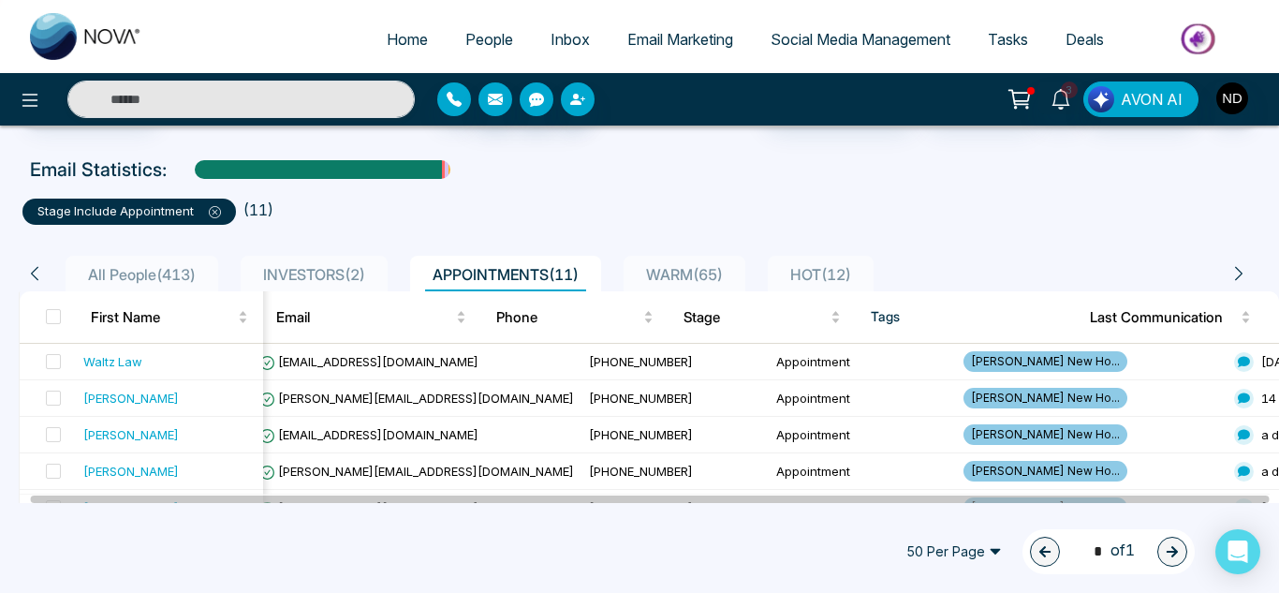
click at [619, 220] on ul "stage include Appointment ( 11 )" at bounding box center [639, 208] width 1234 height 34
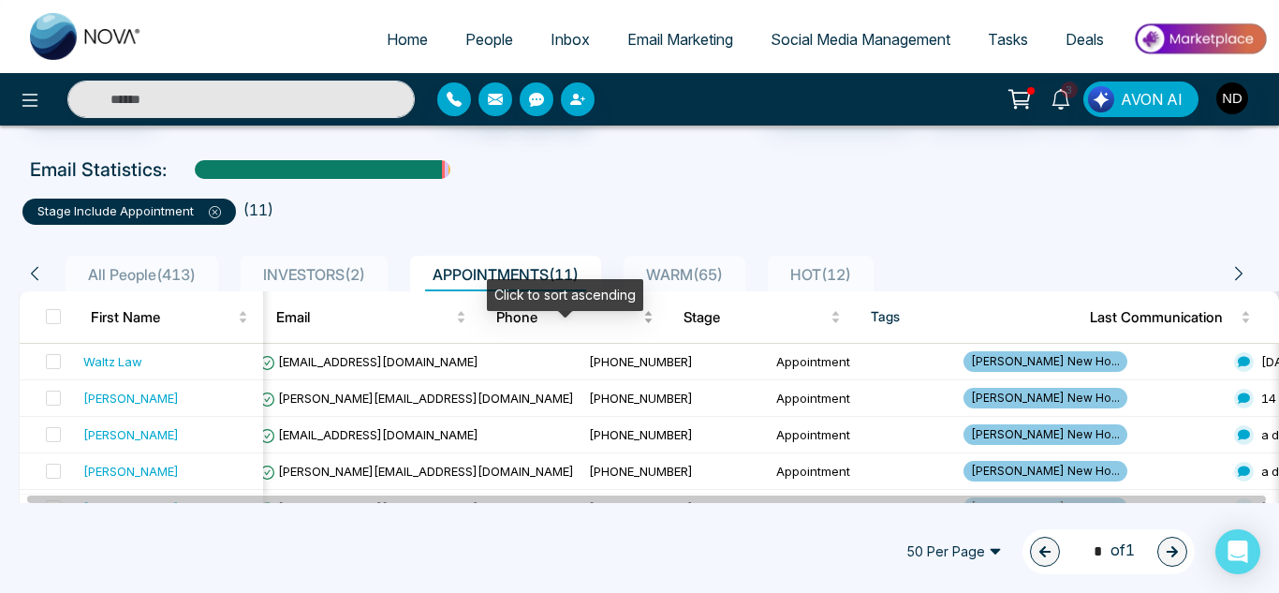
scroll to position [0, 0]
